Goal: Complete application form: Complete application form

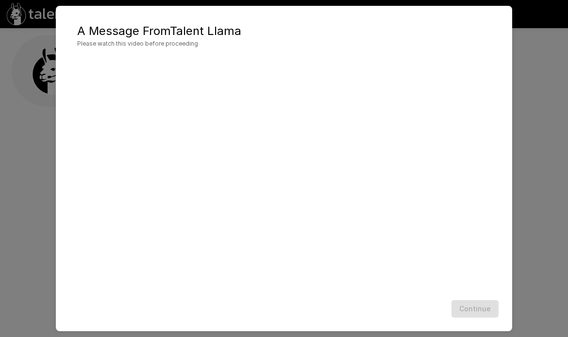
scroll to position [0, 0]
click at [472, 314] on button "Continue" at bounding box center [475, 309] width 47 height 18
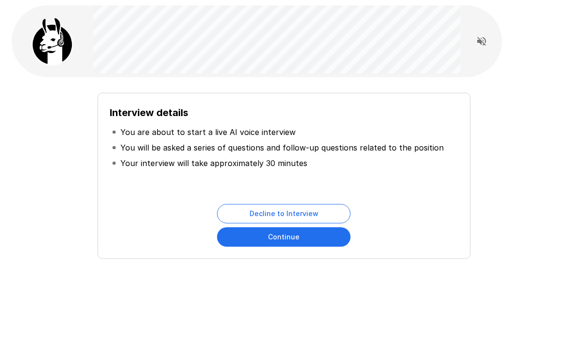
scroll to position [33, 0]
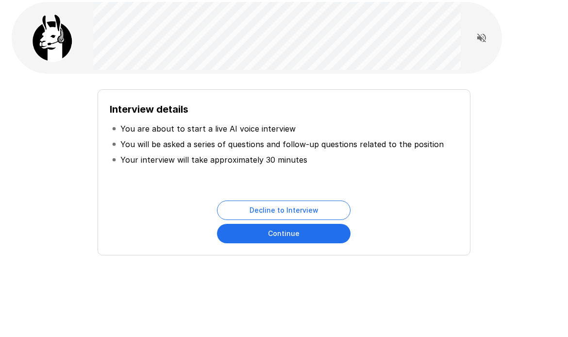
click at [292, 238] on button "Continue" at bounding box center [284, 233] width 134 height 19
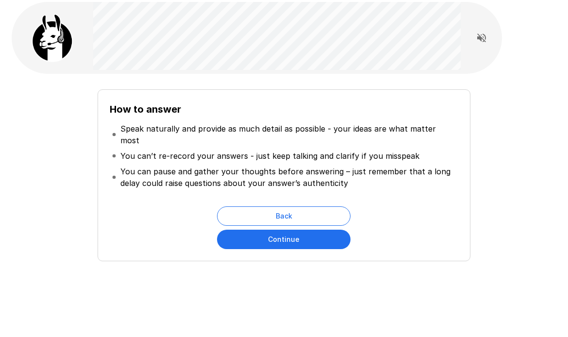
scroll to position [0, 0]
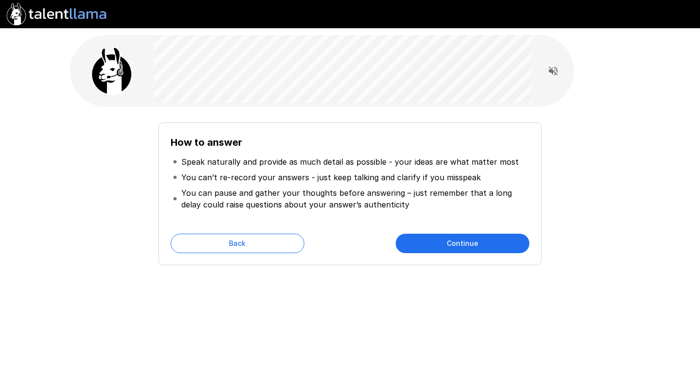
click at [448, 235] on button "Continue" at bounding box center [462, 243] width 134 height 19
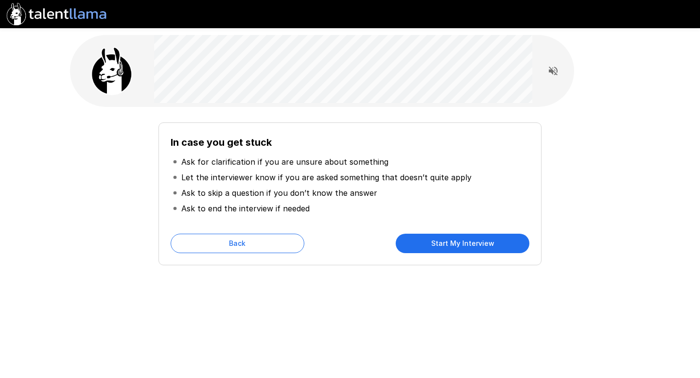
click at [449, 245] on button "Start My Interview" at bounding box center [462, 243] width 134 height 19
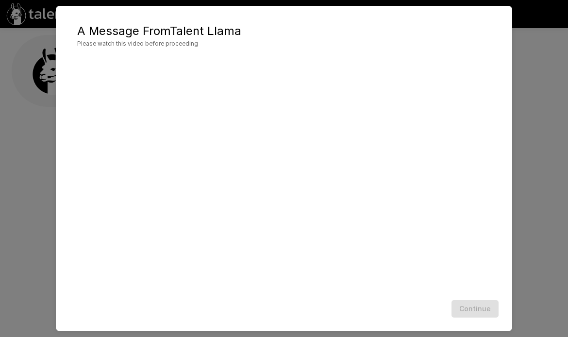
click at [470, 309] on div "Continue" at bounding box center [284, 309] width 437 height 26
click at [480, 310] on button "Continue" at bounding box center [475, 309] width 47 height 18
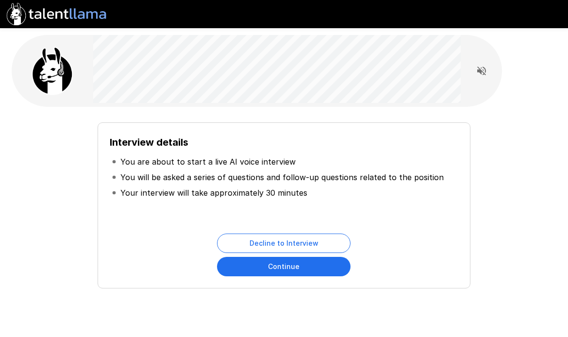
click at [260, 269] on button "Continue" at bounding box center [284, 266] width 134 height 19
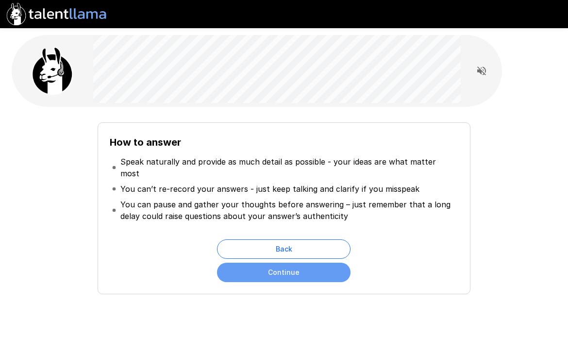
click at [270, 270] on button "Continue" at bounding box center [284, 272] width 134 height 19
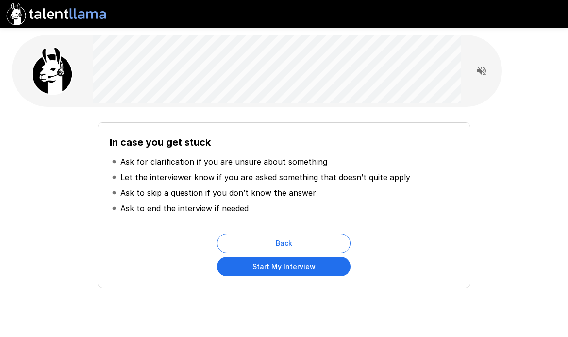
click at [269, 269] on button "Start My Interview" at bounding box center [284, 266] width 134 height 19
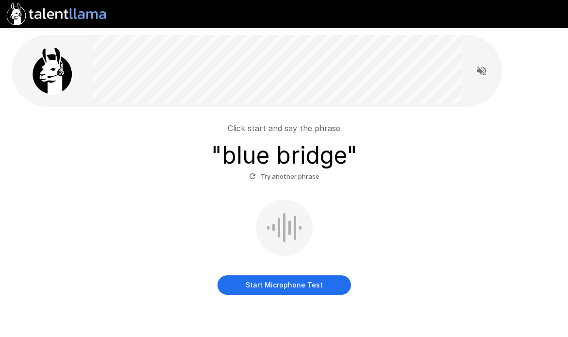
click at [297, 285] on button "Start Microphone Test" at bounding box center [285, 284] width 134 height 19
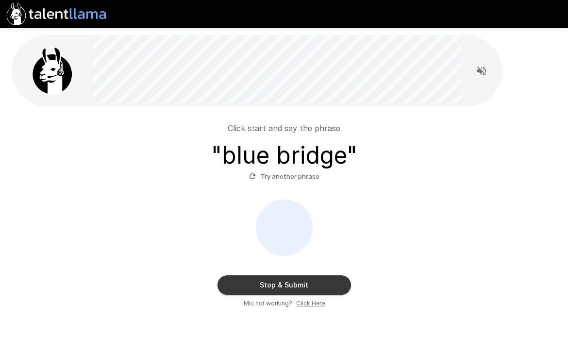
click at [297, 285] on button "Stop & Submit" at bounding box center [285, 284] width 134 height 19
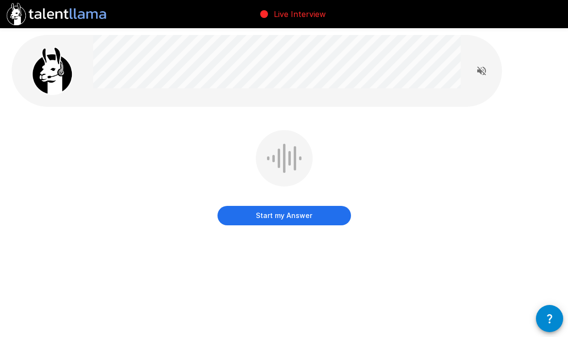
click at [300, 220] on button "Start my Answer" at bounding box center [285, 215] width 134 height 19
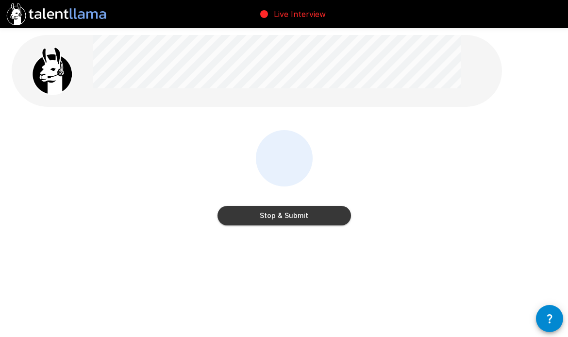
click at [300, 220] on button "Stop & Submit" at bounding box center [285, 215] width 134 height 19
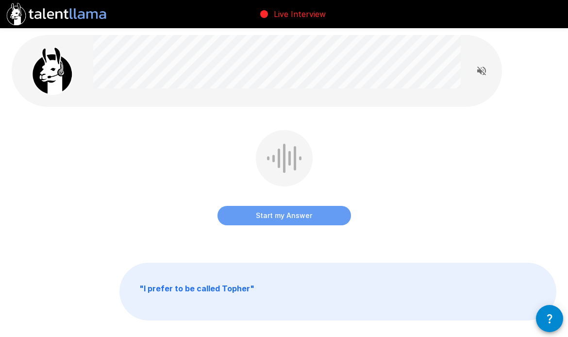
click at [300, 220] on button "Start my Answer" at bounding box center [285, 215] width 134 height 19
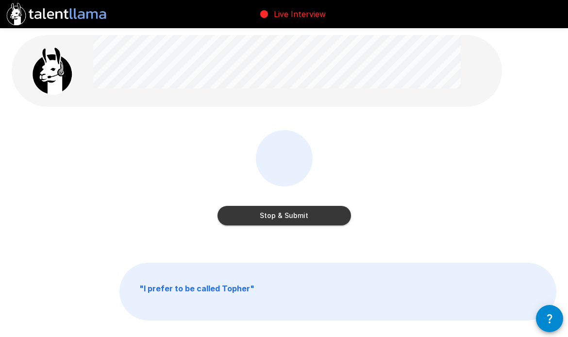
click at [300, 220] on button "Stop & Submit" at bounding box center [285, 215] width 134 height 19
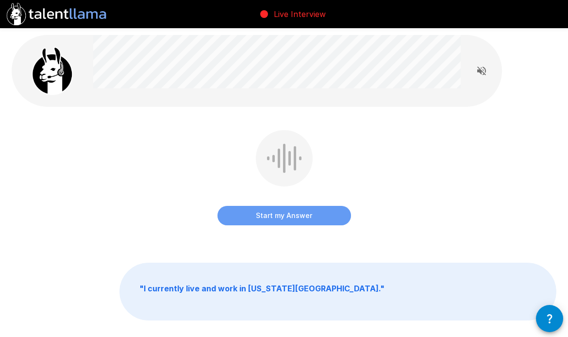
click at [300, 220] on button "Start my Answer" at bounding box center [285, 215] width 134 height 19
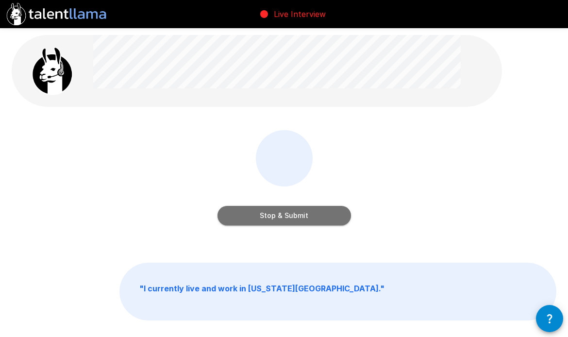
click at [300, 220] on button "Stop & Submit" at bounding box center [285, 215] width 134 height 19
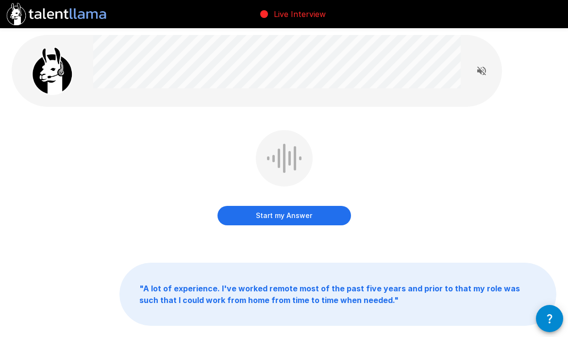
click at [284, 218] on button "Start my Answer" at bounding box center [285, 215] width 134 height 19
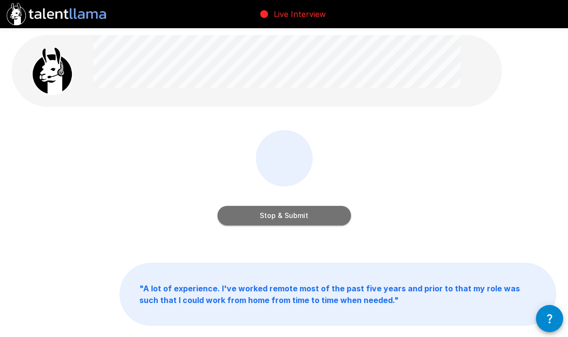
click at [284, 218] on button "Stop & Submit" at bounding box center [285, 215] width 134 height 19
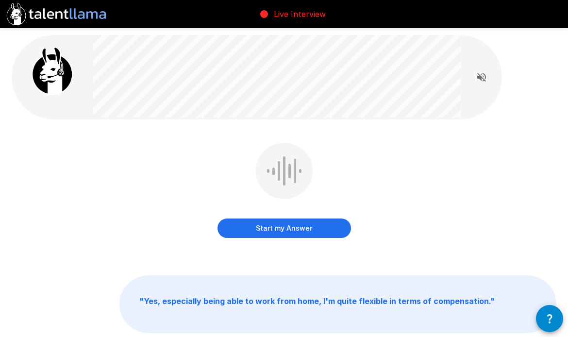
click at [277, 221] on button "Start my Answer" at bounding box center [285, 228] width 134 height 19
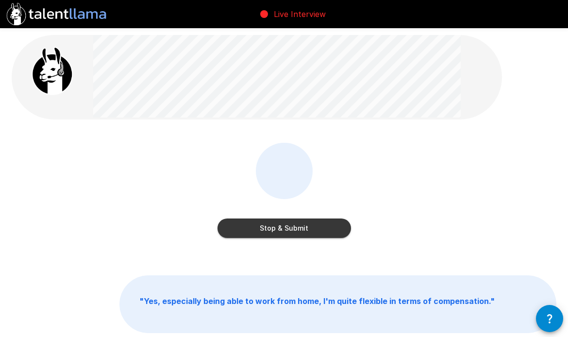
click at [274, 225] on button "Stop & Submit" at bounding box center [285, 228] width 134 height 19
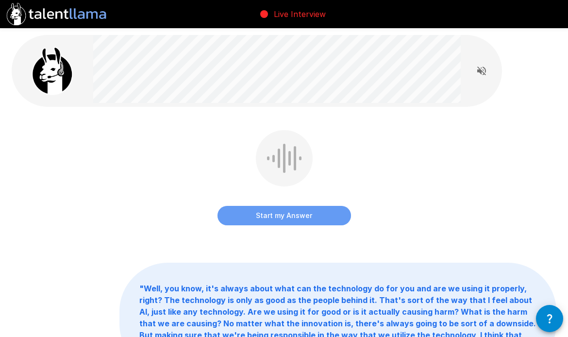
click at [273, 216] on button "Start my Answer" at bounding box center [285, 215] width 134 height 19
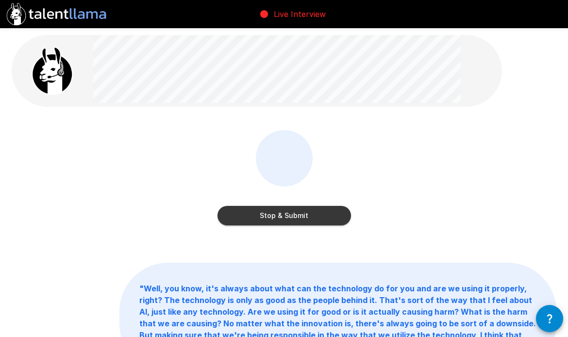
click at [273, 216] on button "Stop & Submit" at bounding box center [285, 215] width 134 height 19
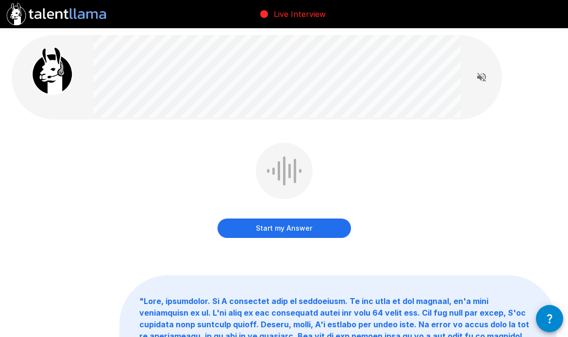
click at [274, 225] on button "Start my Answer" at bounding box center [285, 228] width 134 height 19
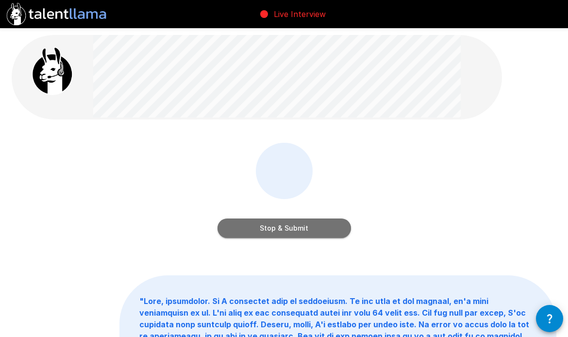
click at [274, 226] on button "Stop & Submit" at bounding box center [285, 228] width 134 height 19
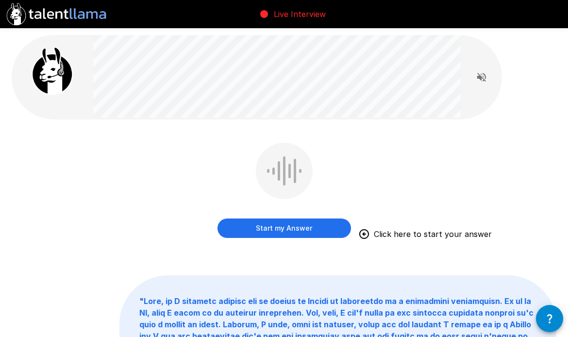
click at [248, 229] on button "Start my Answer" at bounding box center [285, 228] width 134 height 19
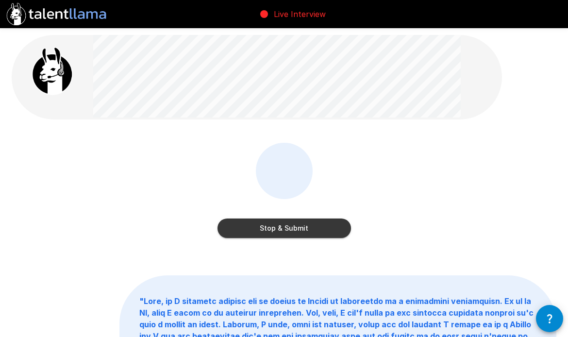
click at [245, 233] on button "Stop & Submit" at bounding box center [285, 228] width 134 height 19
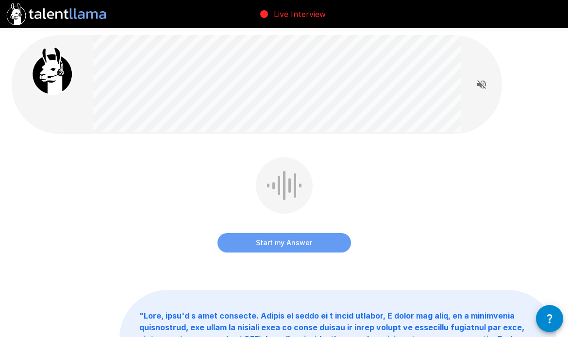
click at [255, 239] on button "Start my Answer" at bounding box center [285, 242] width 134 height 19
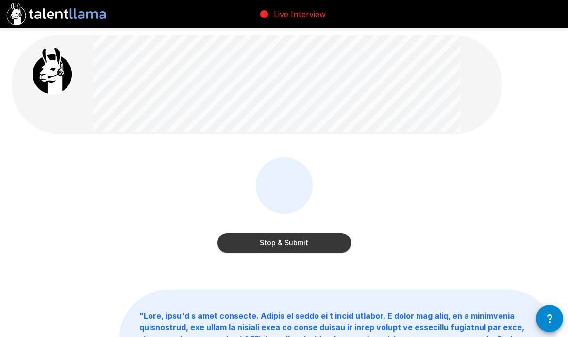
click at [264, 240] on button "Stop & Submit" at bounding box center [285, 242] width 134 height 19
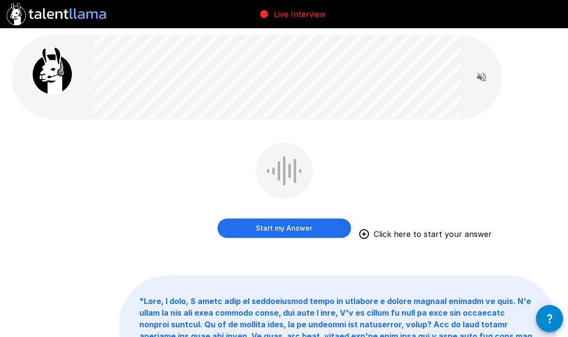
click at [270, 226] on button "Start my Answer" at bounding box center [285, 228] width 134 height 19
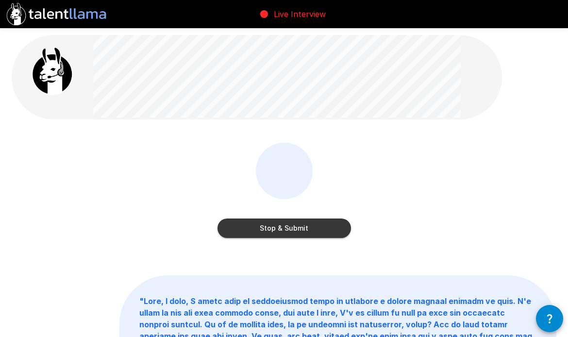
click at [273, 214] on div "Stop & Submit" at bounding box center [285, 218] width 134 height 39
click at [276, 225] on button "Stop & Submit" at bounding box center [285, 228] width 134 height 19
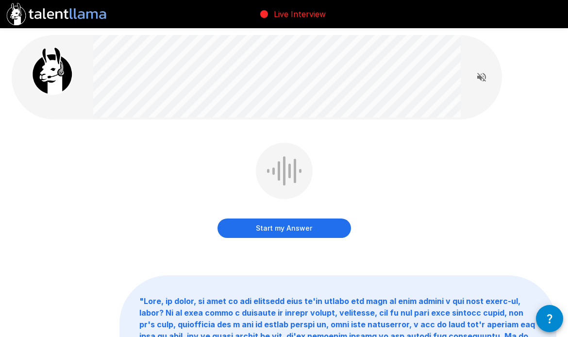
click at [248, 229] on button "Start my Answer" at bounding box center [285, 228] width 134 height 19
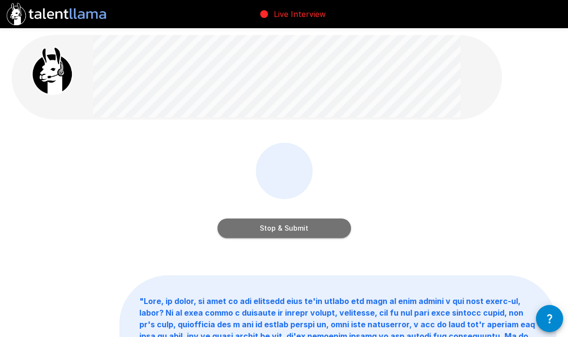
click at [317, 226] on button "Stop & Submit" at bounding box center [285, 228] width 134 height 19
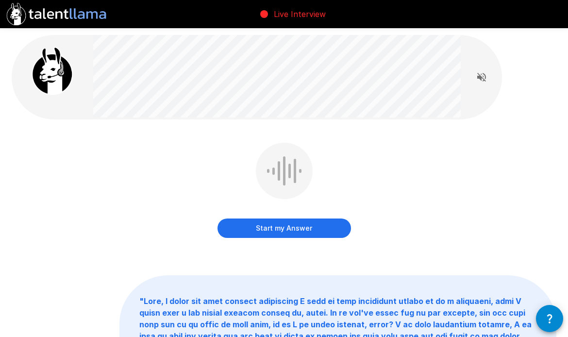
click at [317, 227] on button "Start my Answer" at bounding box center [285, 228] width 134 height 19
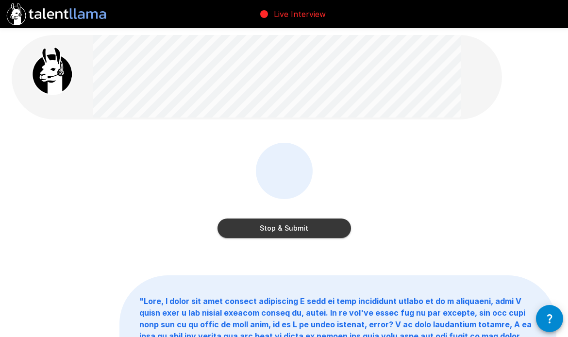
click at [317, 227] on button "Stop & Submit" at bounding box center [285, 228] width 134 height 19
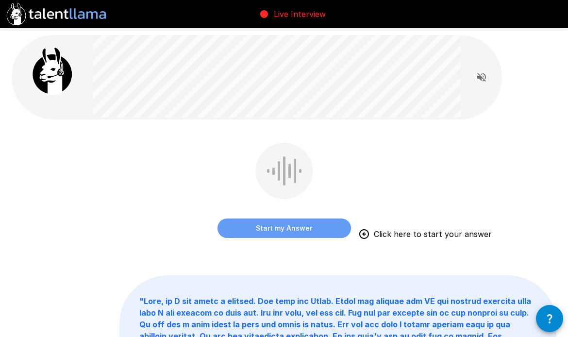
click at [297, 230] on button "Start my Answer" at bounding box center [285, 228] width 134 height 19
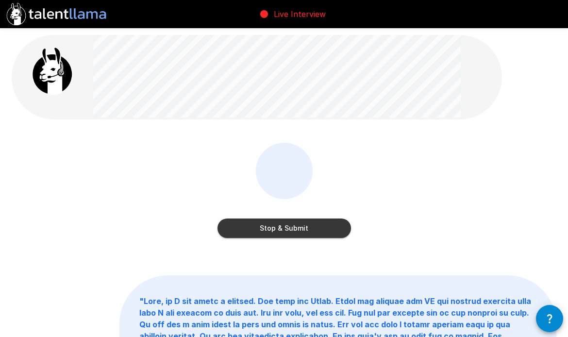
click at [297, 230] on button "Stop & Submit" at bounding box center [285, 228] width 134 height 19
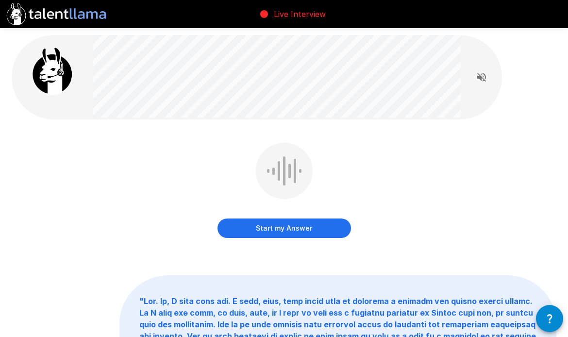
click at [332, 230] on button "Start my Answer" at bounding box center [285, 228] width 134 height 19
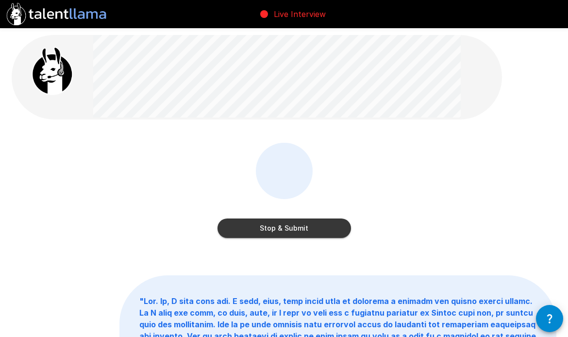
click at [332, 230] on button "Stop & Submit" at bounding box center [285, 228] width 134 height 19
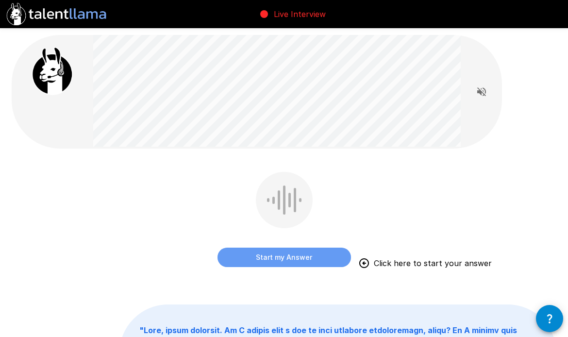
click at [287, 259] on button "Start my Answer" at bounding box center [285, 257] width 134 height 19
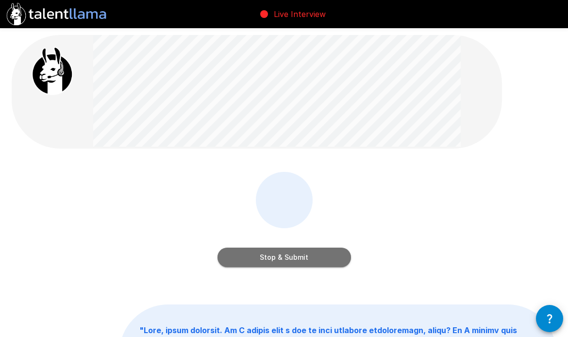
click at [287, 259] on button "Stop & Submit" at bounding box center [285, 257] width 134 height 19
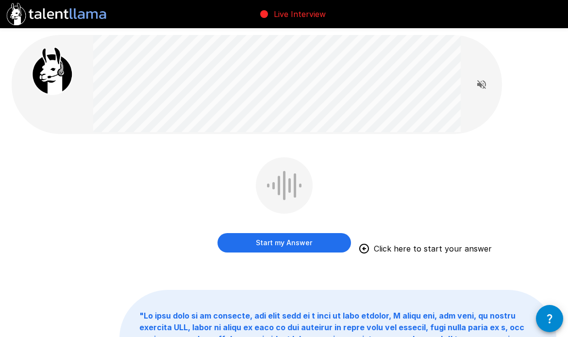
click at [285, 248] on button "Start my Answer" at bounding box center [285, 242] width 134 height 19
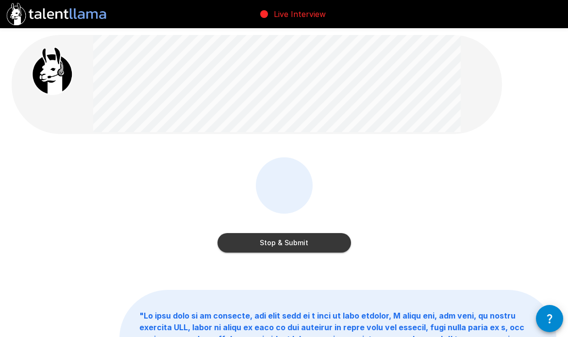
click at [285, 248] on button "Stop & Submit" at bounding box center [285, 242] width 134 height 19
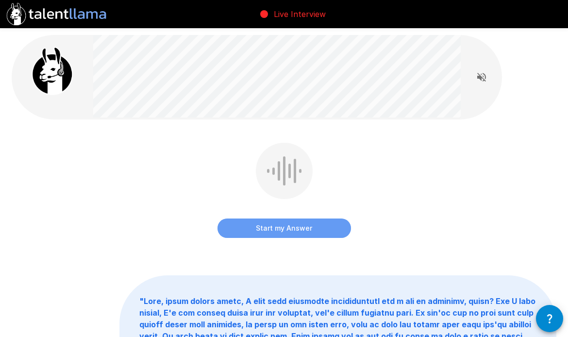
click at [333, 237] on button "Start my Answer" at bounding box center [285, 228] width 134 height 19
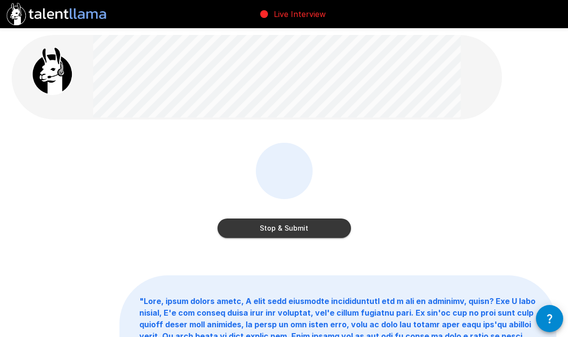
click at [319, 233] on button "Stop & Submit" at bounding box center [285, 228] width 134 height 19
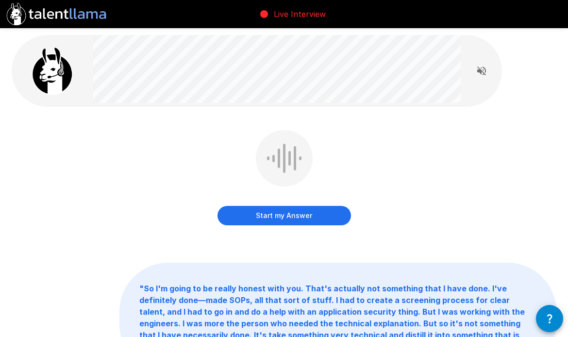
click at [293, 213] on button "Start my Answer" at bounding box center [285, 215] width 134 height 19
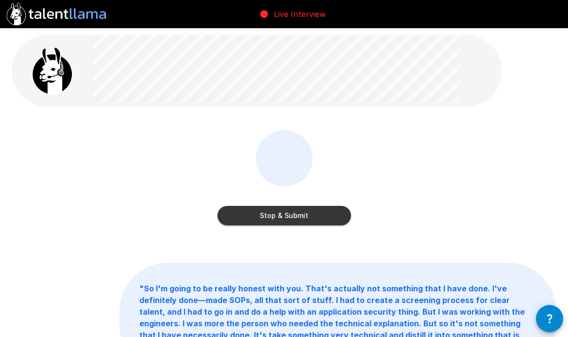
click at [293, 213] on button "Stop & Submit" at bounding box center [285, 215] width 134 height 19
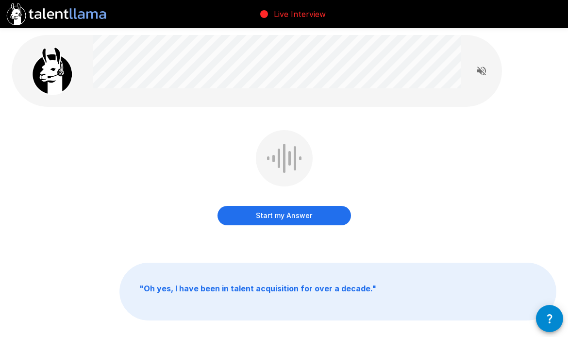
click at [271, 215] on button "Start my Answer" at bounding box center [285, 215] width 134 height 19
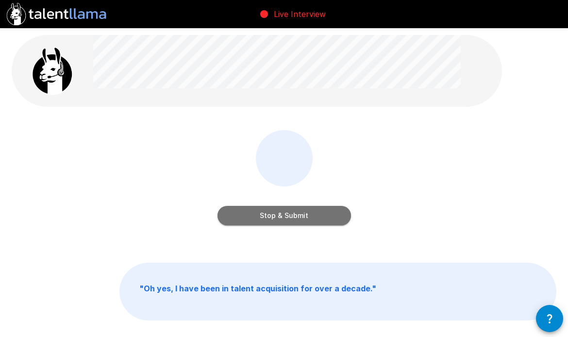
click at [271, 215] on button "Stop & Submit" at bounding box center [285, 215] width 134 height 19
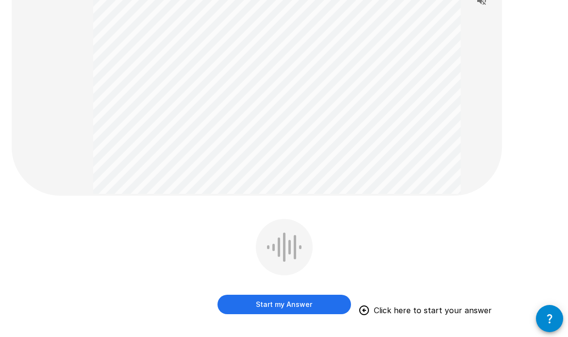
scroll to position [244, 0]
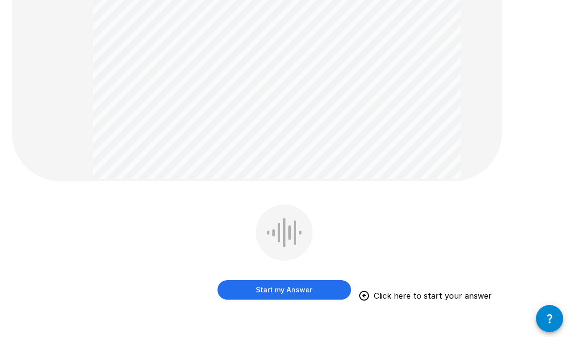
click at [278, 291] on button "Start my Answer" at bounding box center [285, 289] width 134 height 19
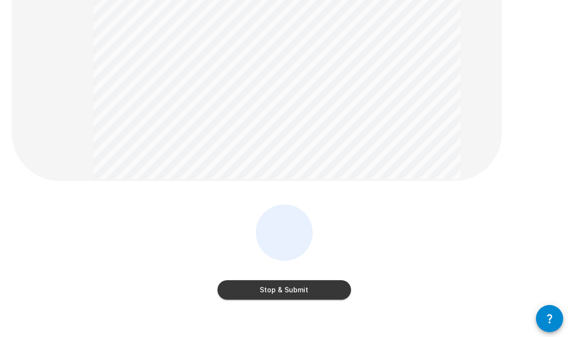
click at [278, 292] on button "Stop & Submit" at bounding box center [285, 289] width 134 height 19
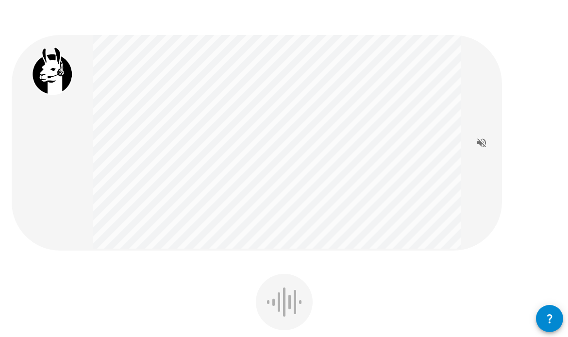
scroll to position [57, 0]
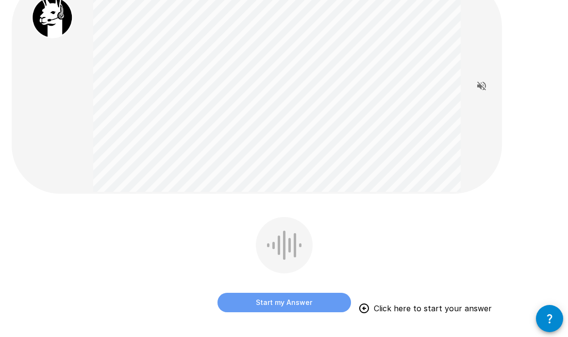
click at [303, 304] on button "Start my Answer" at bounding box center [285, 302] width 134 height 19
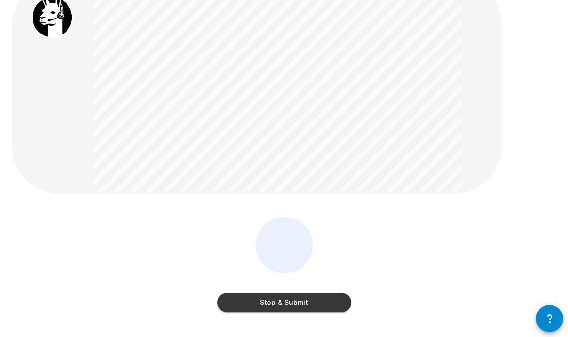
click at [350, 300] on button "Stop & Submit" at bounding box center [285, 302] width 134 height 19
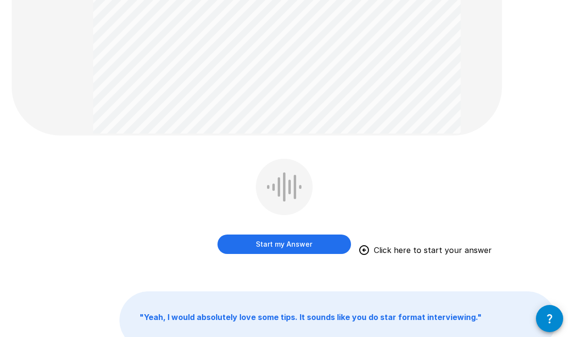
scroll to position [305, 0]
click at [283, 245] on button "Start my Answer" at bounding box center [285, 243] width 134 height 19
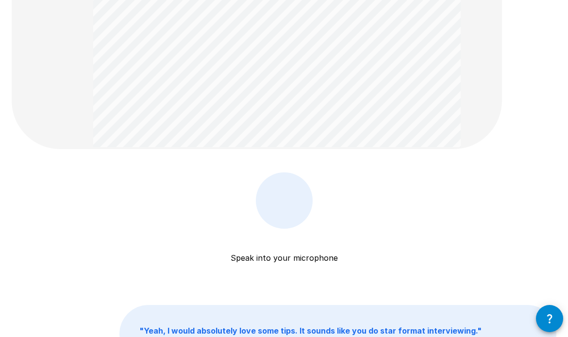
scroll to position [274, 0]
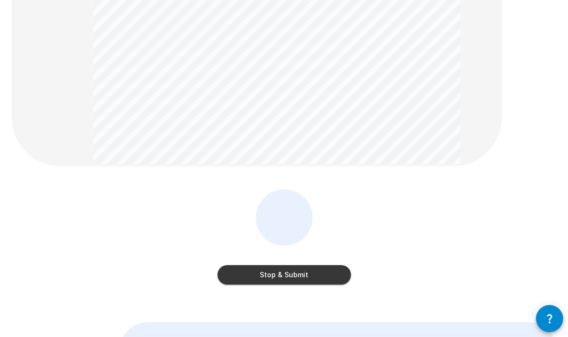
click at [299, 277] on button "Stop & Submit" at bounding box center [285, 274] width 134 height 19
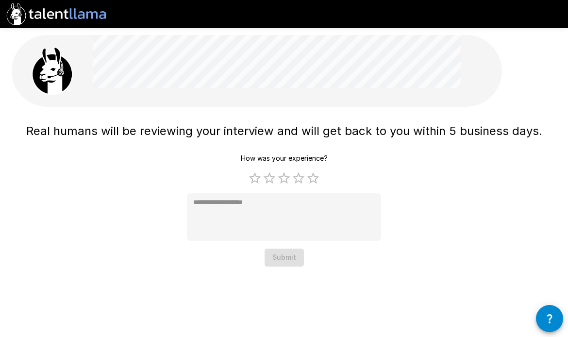
scroll to position [0, 0]
type textarea "*"
